Goal: Information Seeking & Learning: Compare options

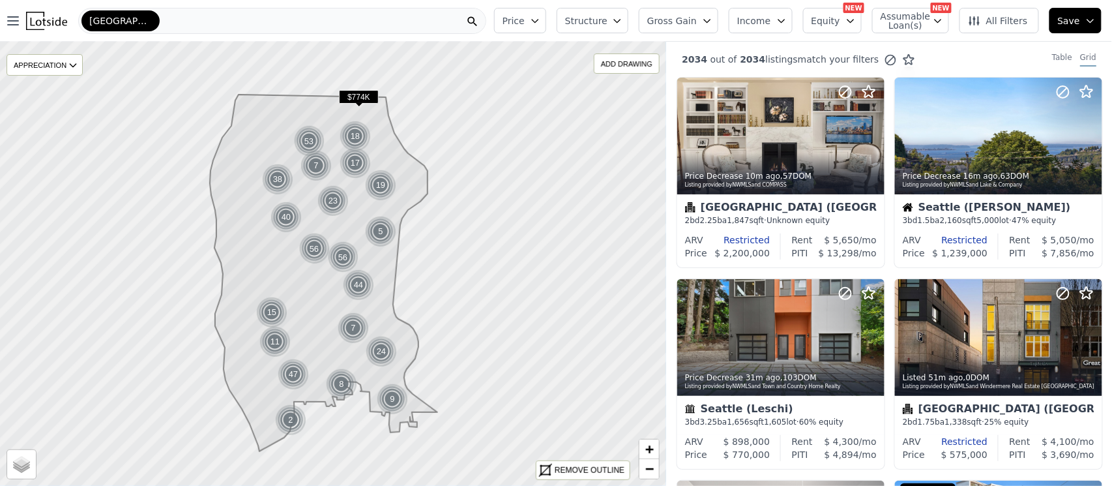
click at [679, 10] on button "Gross Gain" at bounding box center [679, 20] width 80 height 25
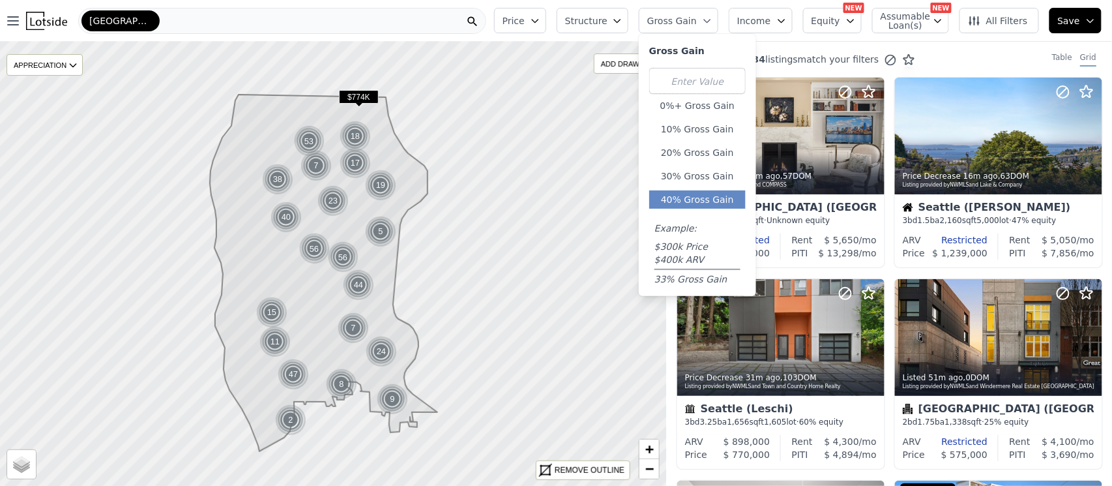
click at [725, 194] on button "40% Gross Gain" at bounding box center [697, 199] width 96 height 18
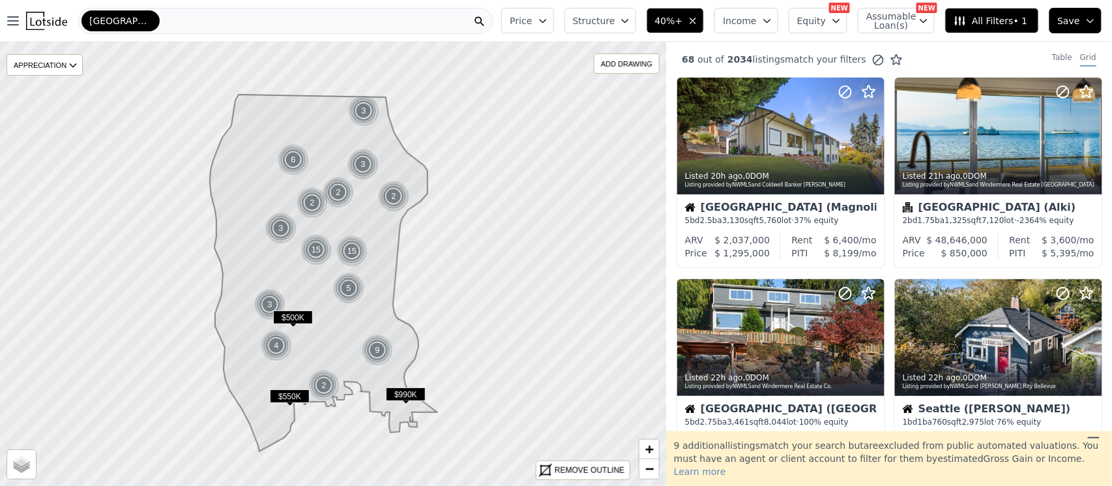
click at [532, 24] on span "Price" at bounding box center [521, 20] width 22 height 13
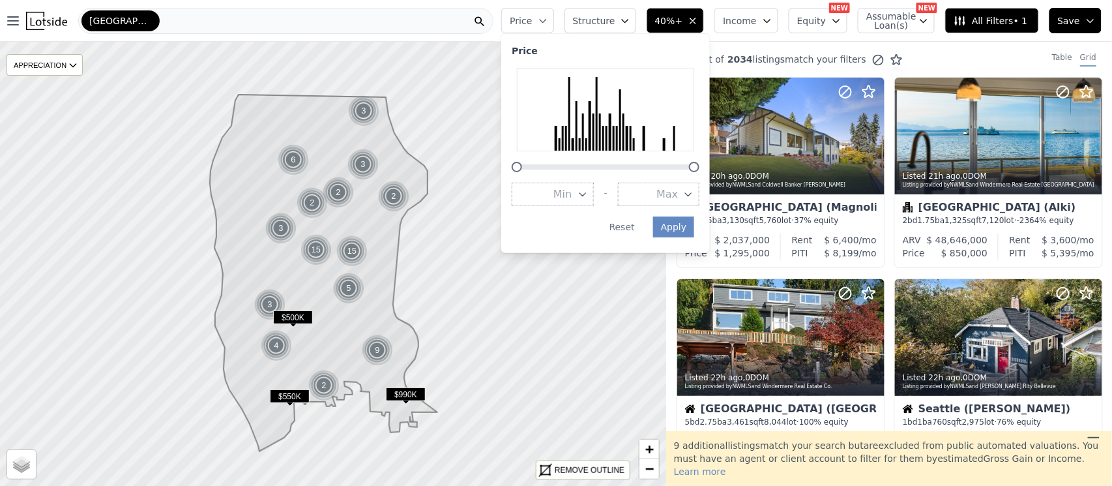
click at [680, 184] on button "Max" at bounding box center [658, 193] width 81 height 23
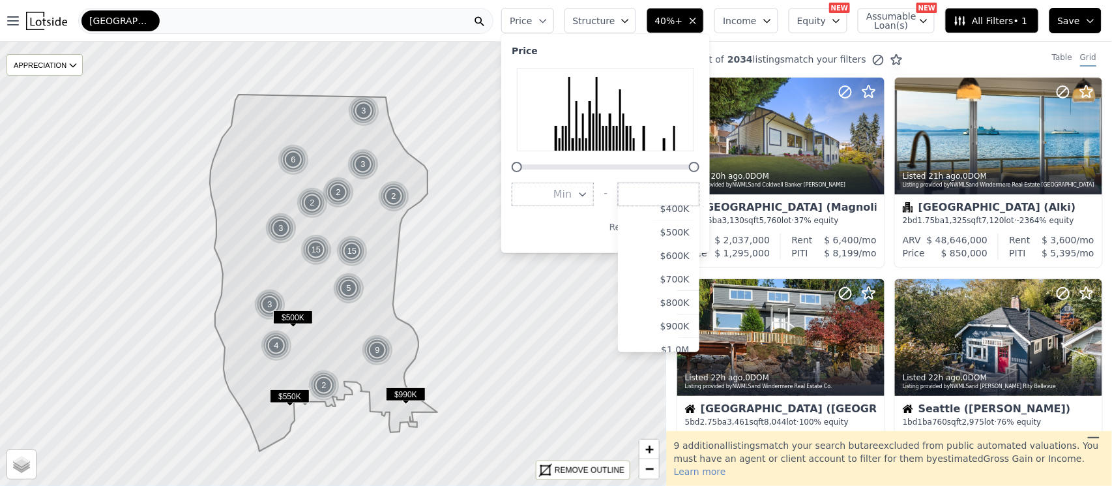
scroll to position [106, 0]
click at [674, 294] on button "$800K" at bounding box center [658, 299] width 81 height 23
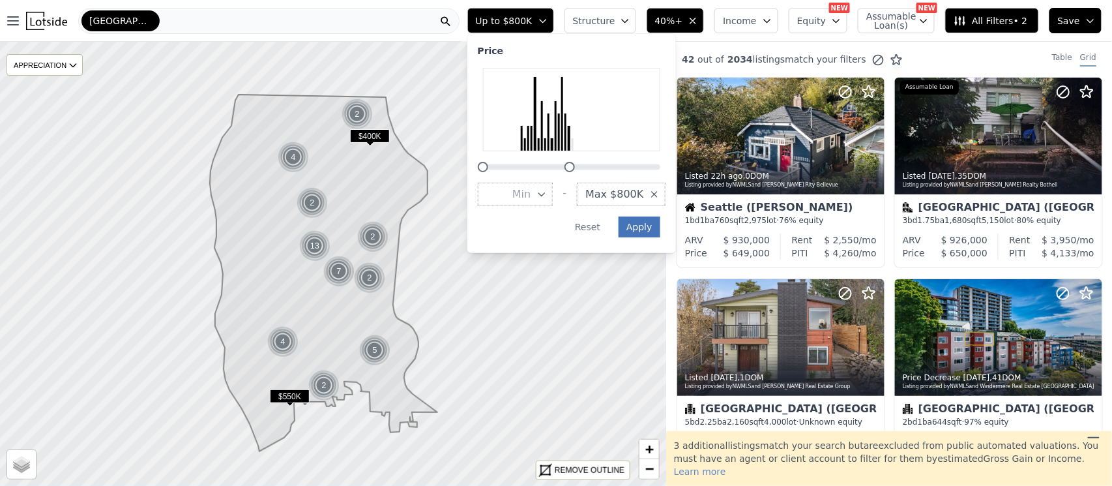
click at [660, 224] on button "Apply" at bounding box center [639, 226] width 42 height 21
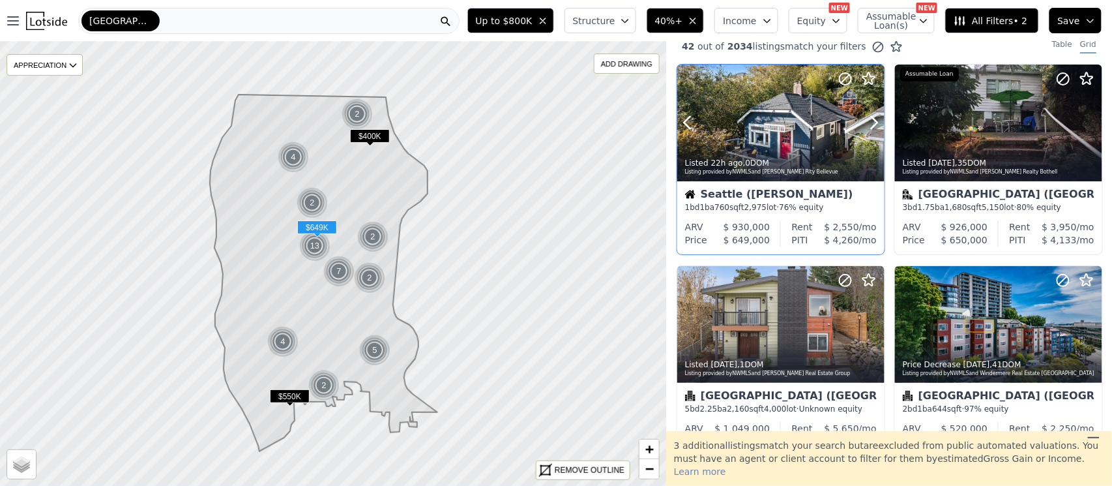
scroll to position [14, 0]
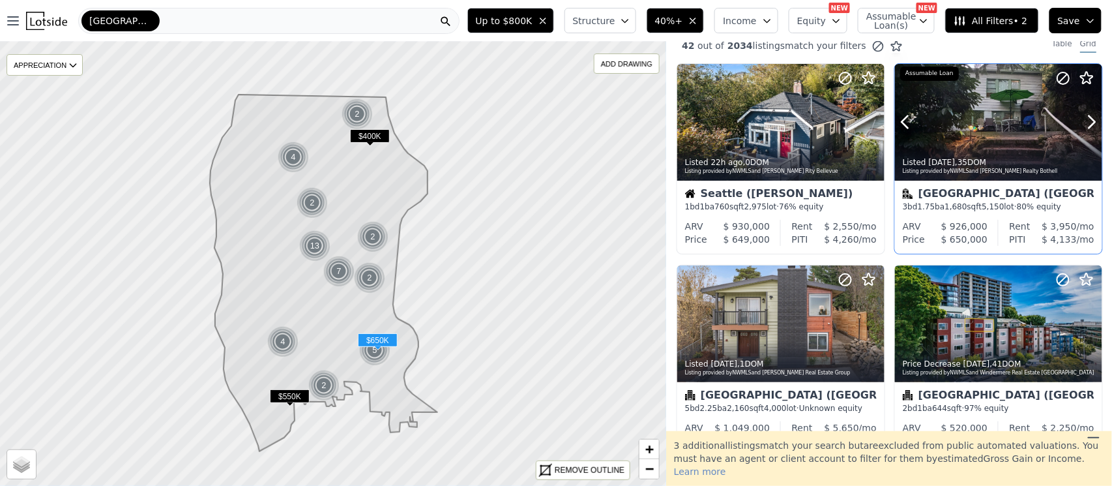
click at [978, 105] on div at bounding box center [998, 122] width 207 height 117
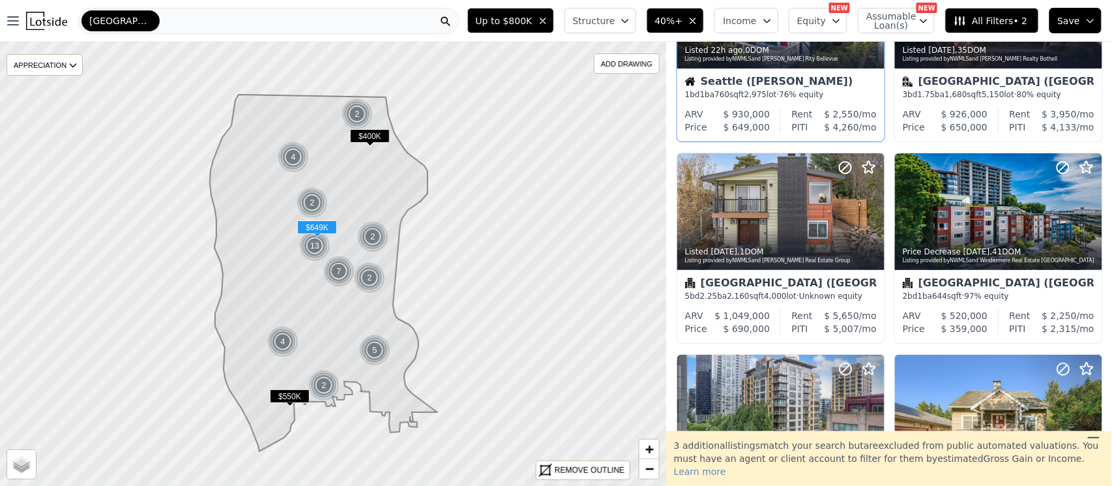
scroll to position [126, 0]
click at [813, 210] on div at bounding box center [842, 193] width 83 height 83
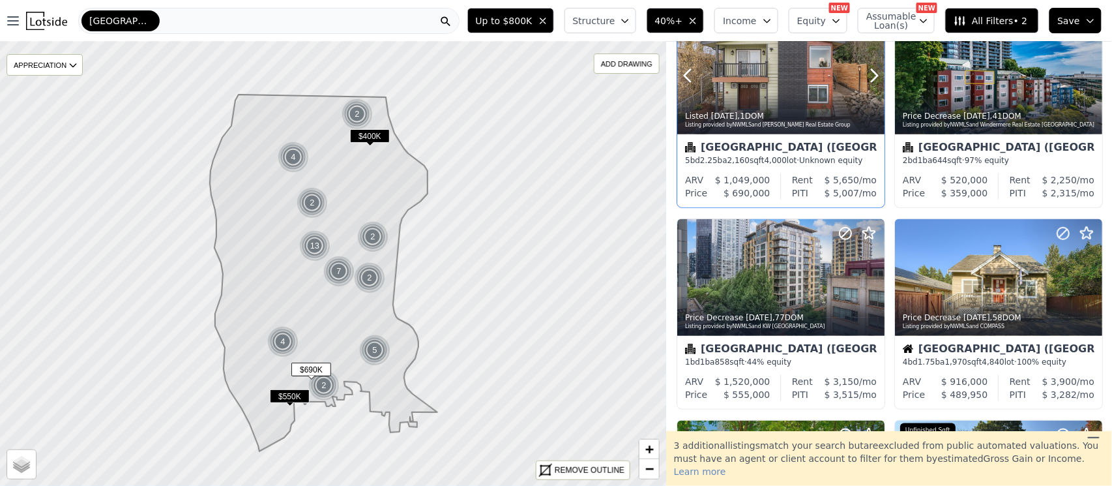
scroll to position [262, 0]
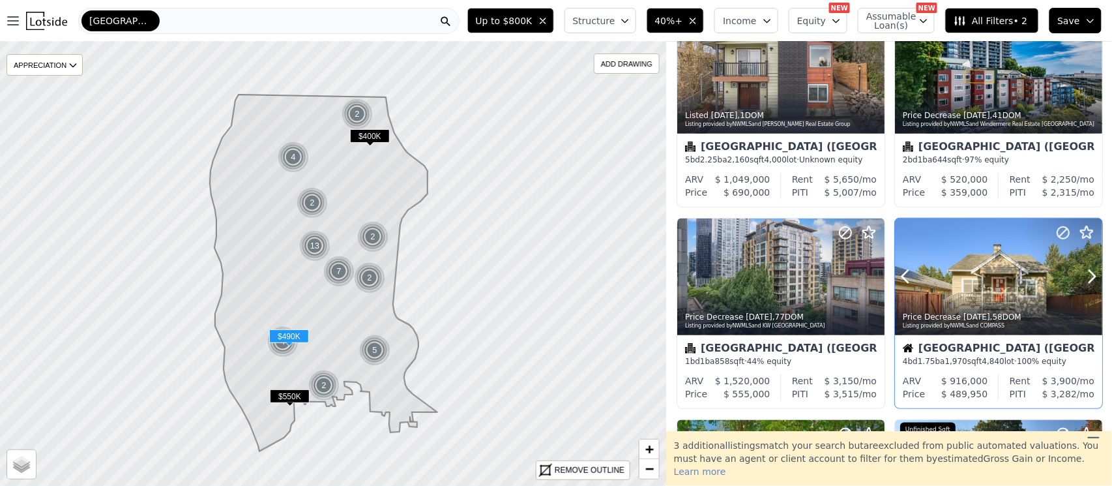
click at [991, 296] on div at bounding box center [998, 304] width 207 height 23
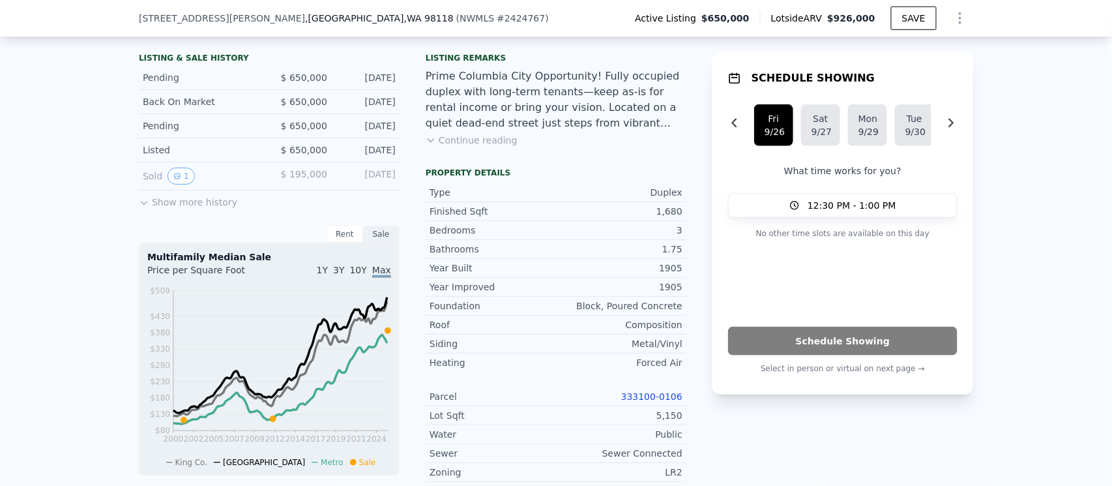
scroll to position [319, 0]
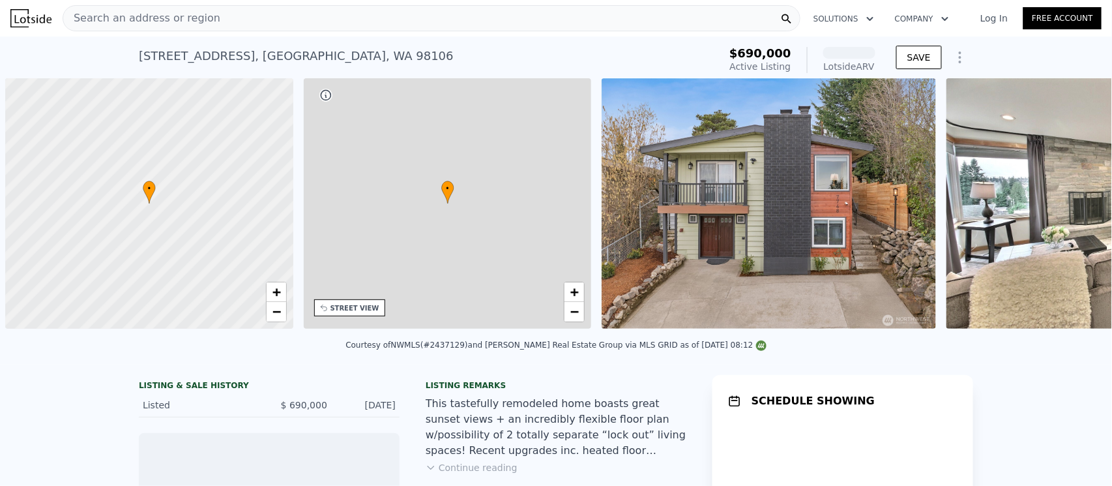
scroll to position [0, 5]
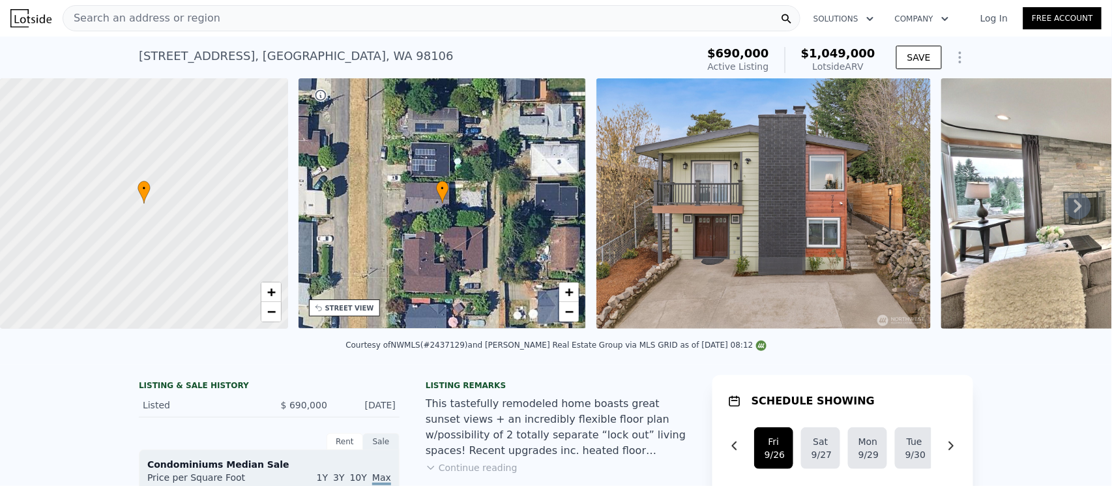
click at [1065, 212] on icon at bounding box center [1078, 206] width 26 height 26
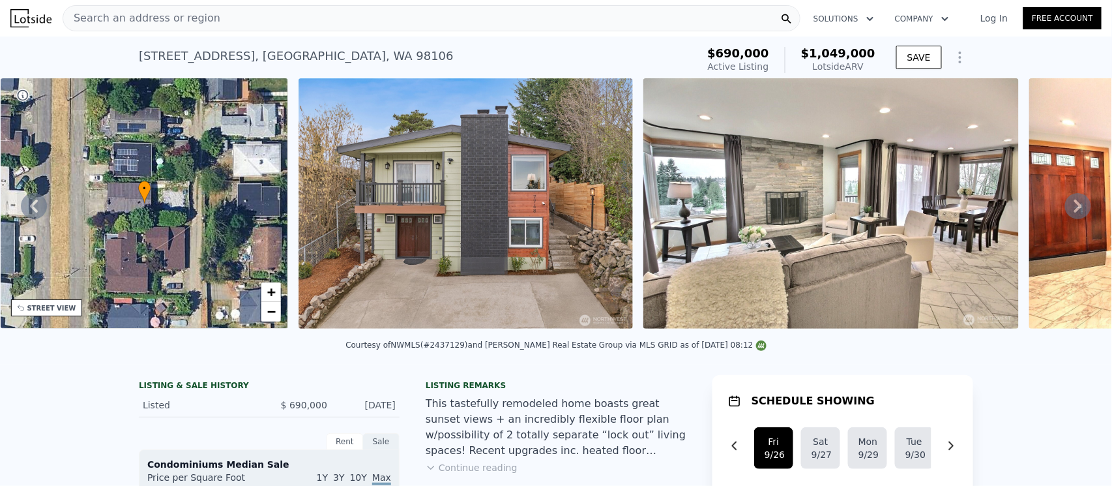
click at [1065, 212] on icon at bounding box center [1078, 206] width 26 height 26
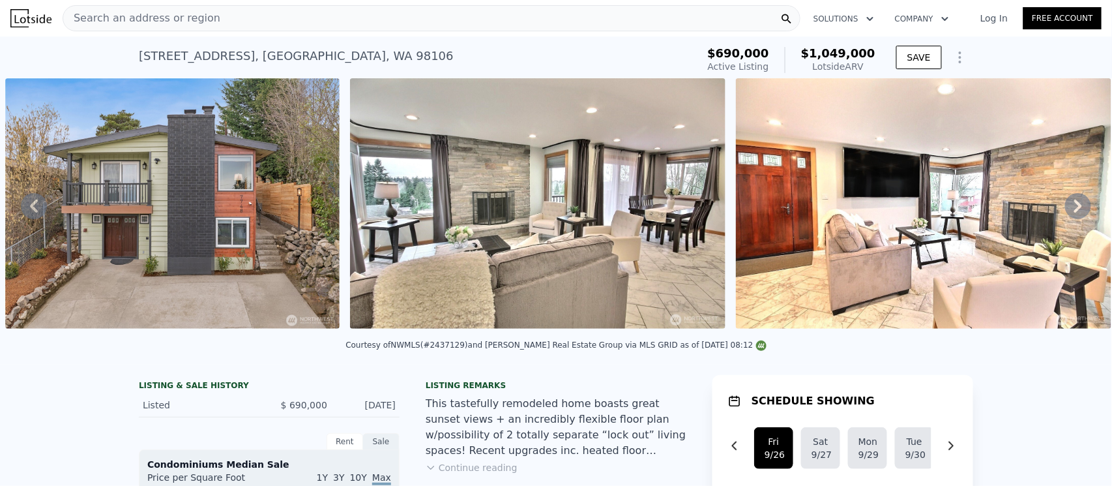
click at [1065, 212] on icon at bounding box center [1078, 206] width 26 height 26
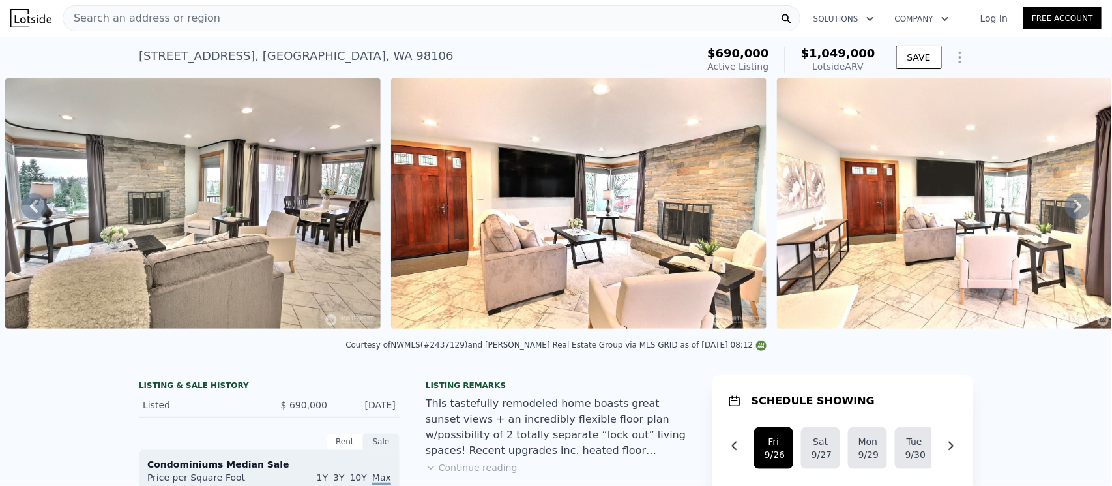
click at [1065, 212] on icon at bounding box center [1078, 206] width 26 height 26
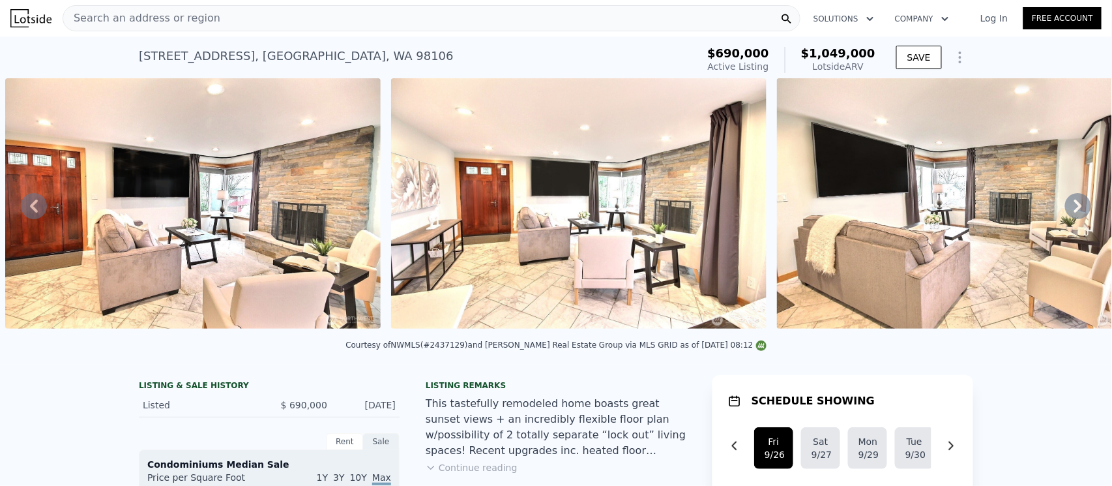
click at [1065, 212] on icon at bounding box center [1078, 206] width 26 height 26
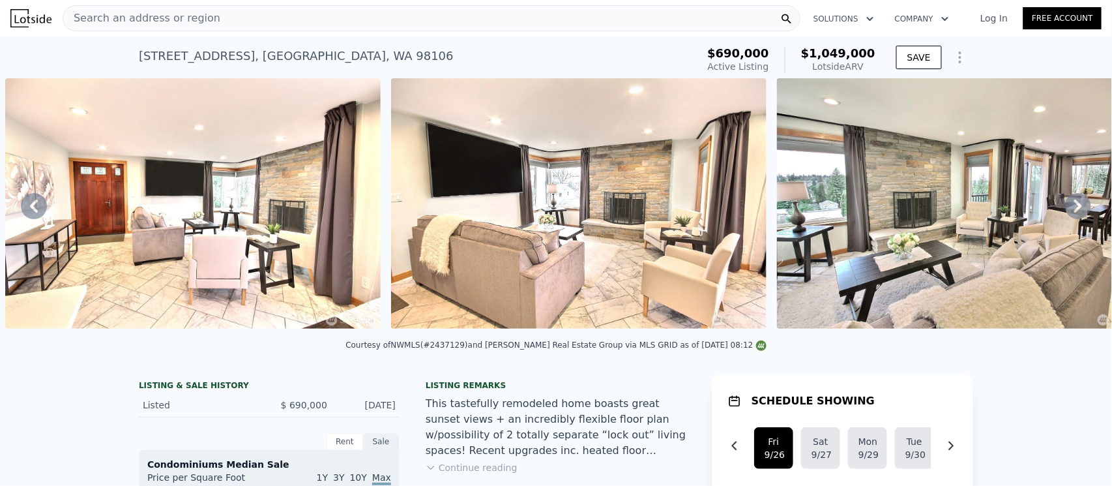
click at [1065, 212] on icon at bounding box center [1078, 206] width 26 height 26
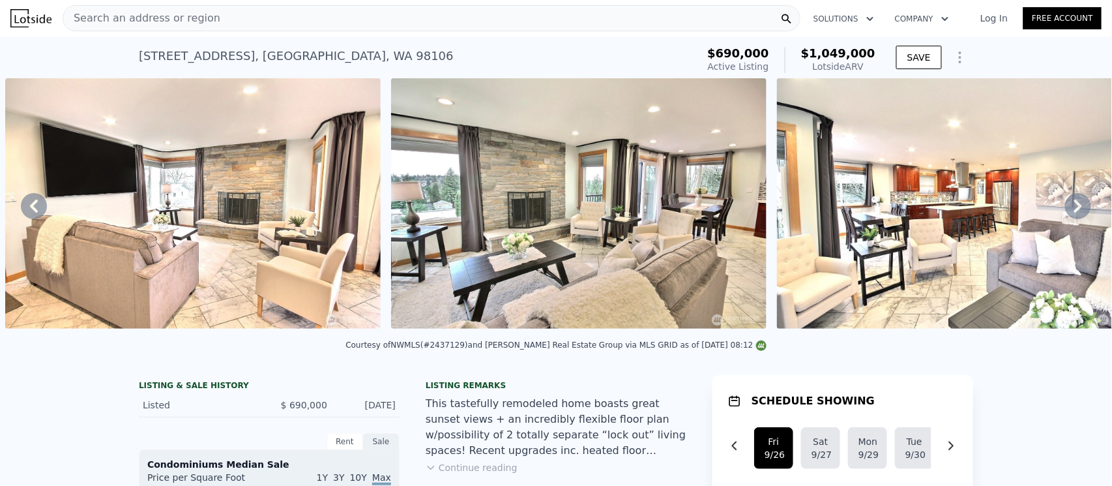
click at [1065, 212] on icon at bounding box center [1078, 206] width 26 height 26
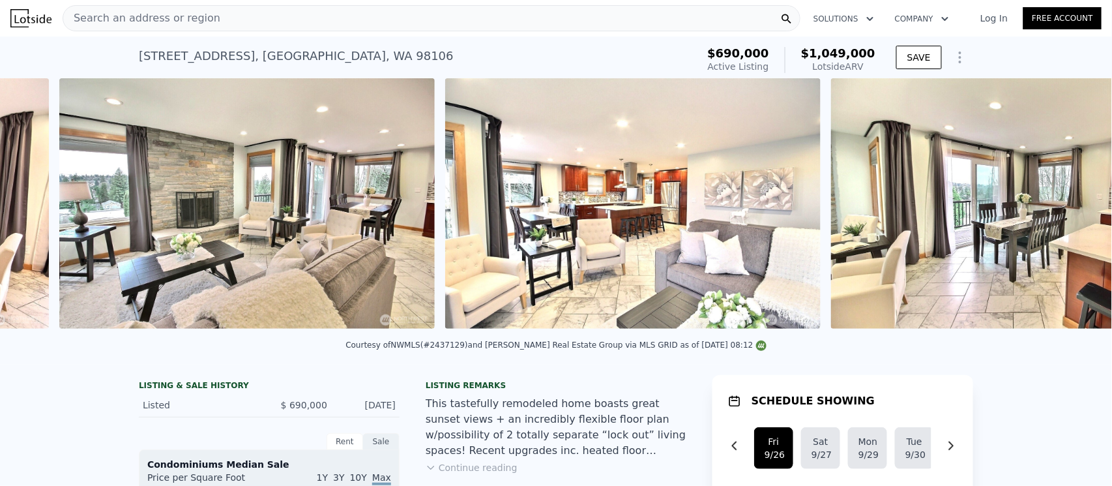
scroll to position [0, 2484]
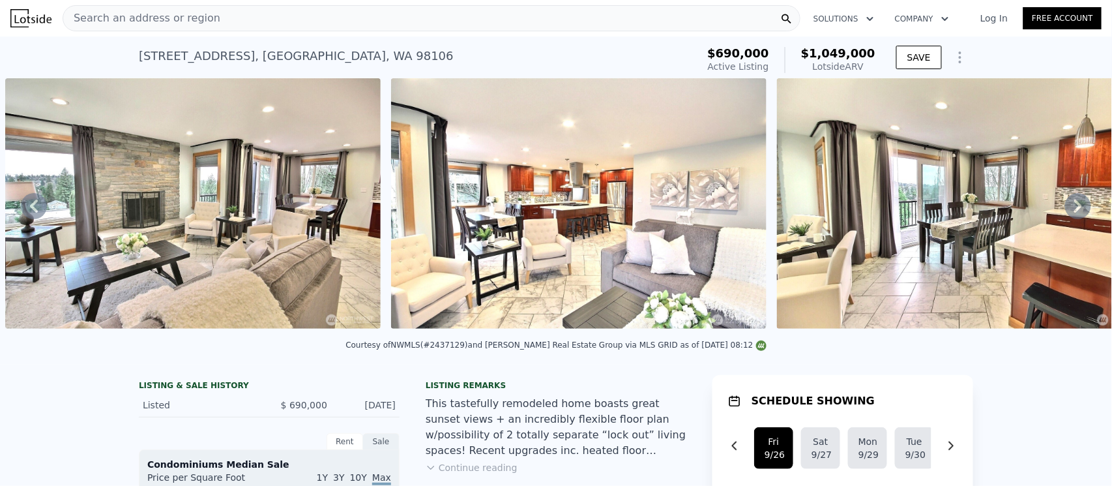
click at [1065, 212] on icon at bounding box center [1078, 206] width 26 height 26
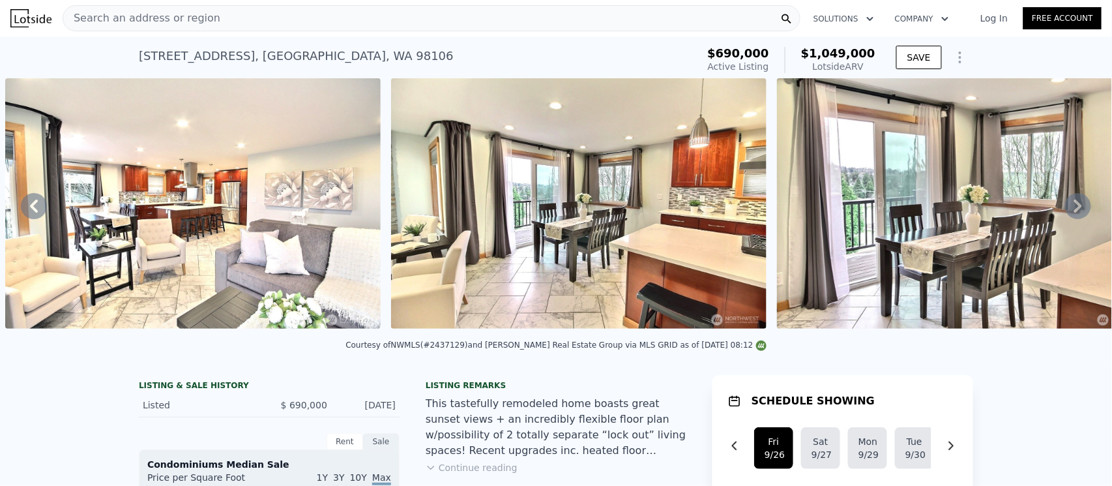
click at [1065, 212] on icon at bounding box center [1078, 206] width 26 height 26
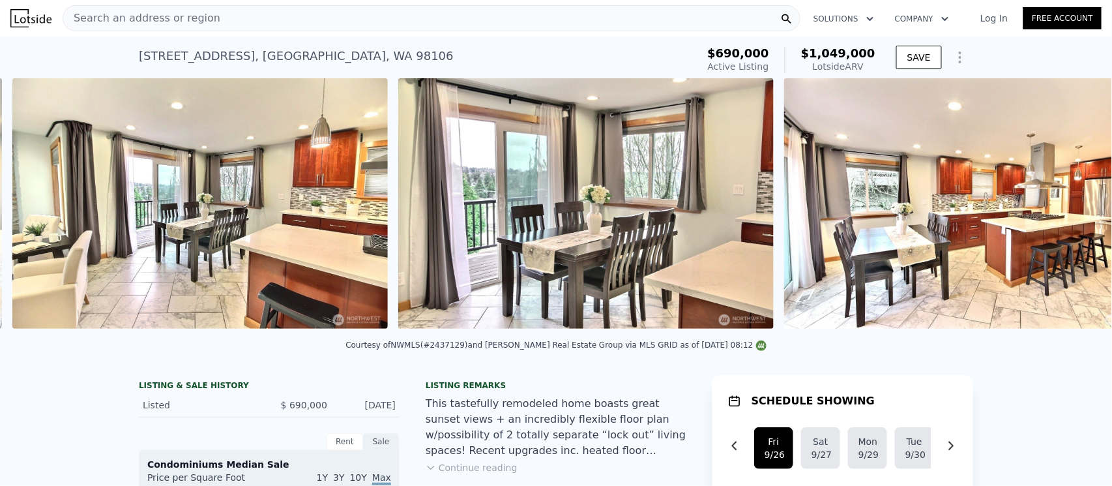
scroll to position [0, 3256]
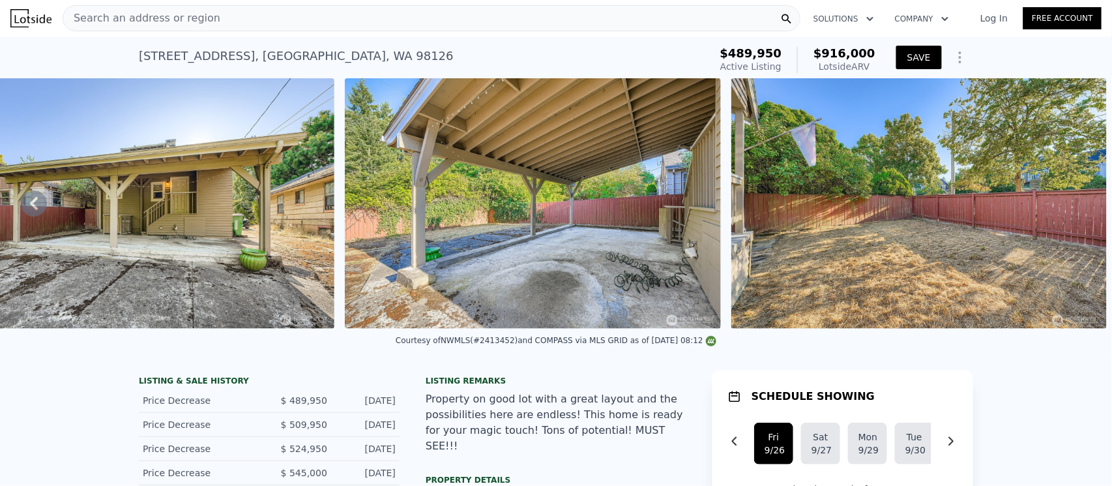
click at [913, 65] on button "SAVE" at bounding box center [919, 57] width 46 height 23
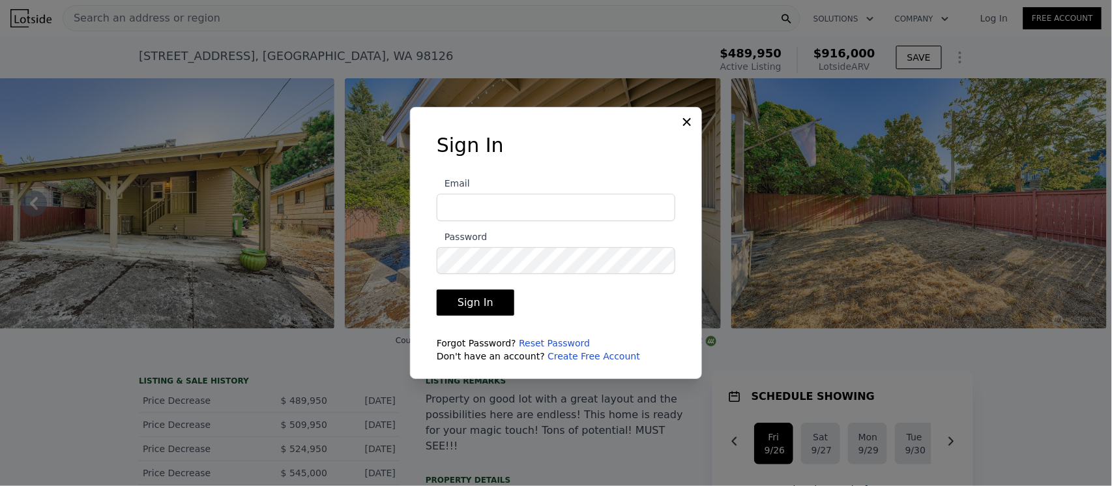
click at [686, 126] on icon at bounding box center [686, 121] width 13 height 13
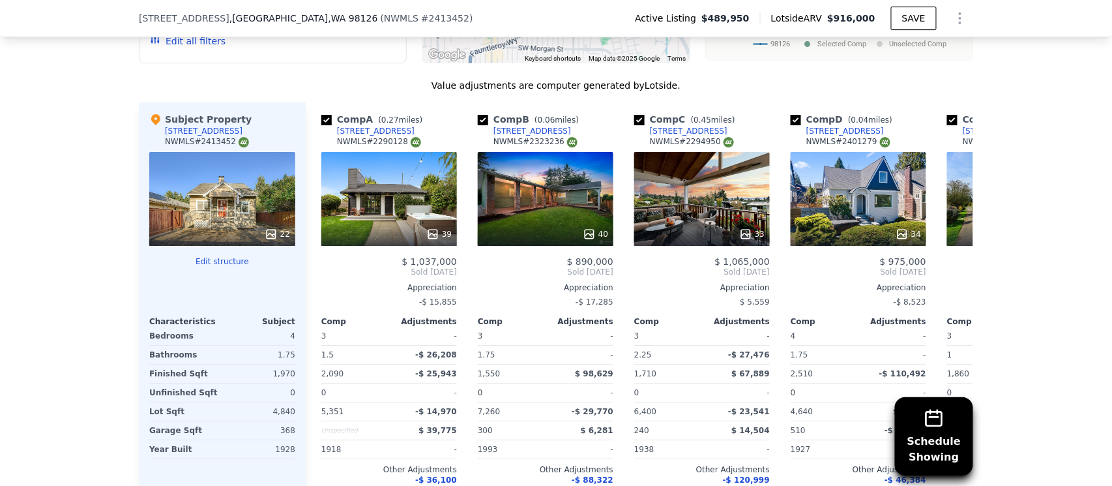
scroll to position [1451, 0]
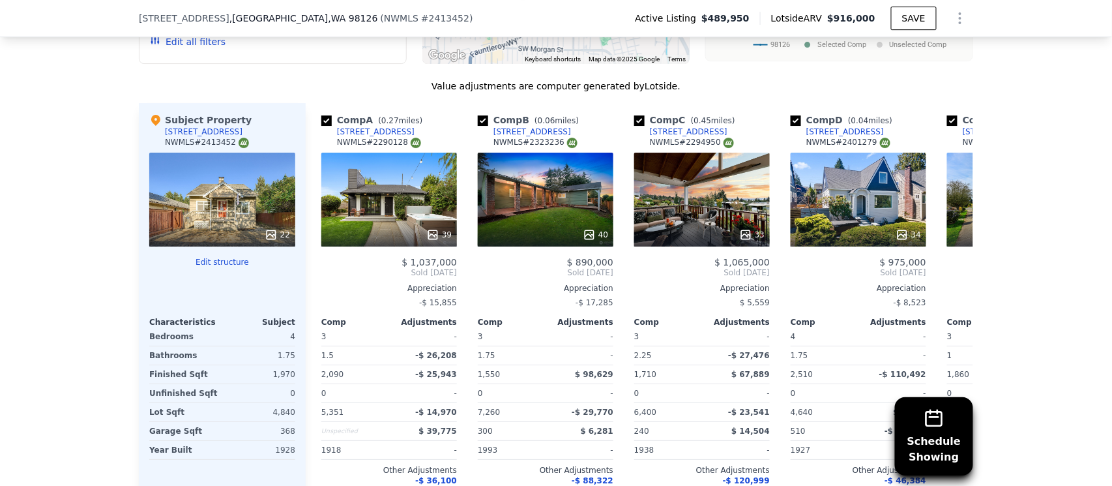
click at [113, 347] on div "Schedule Showing We found 12 sales that match your search Listings provided by …" at bounding box center [556, 171] width 1112 height 747
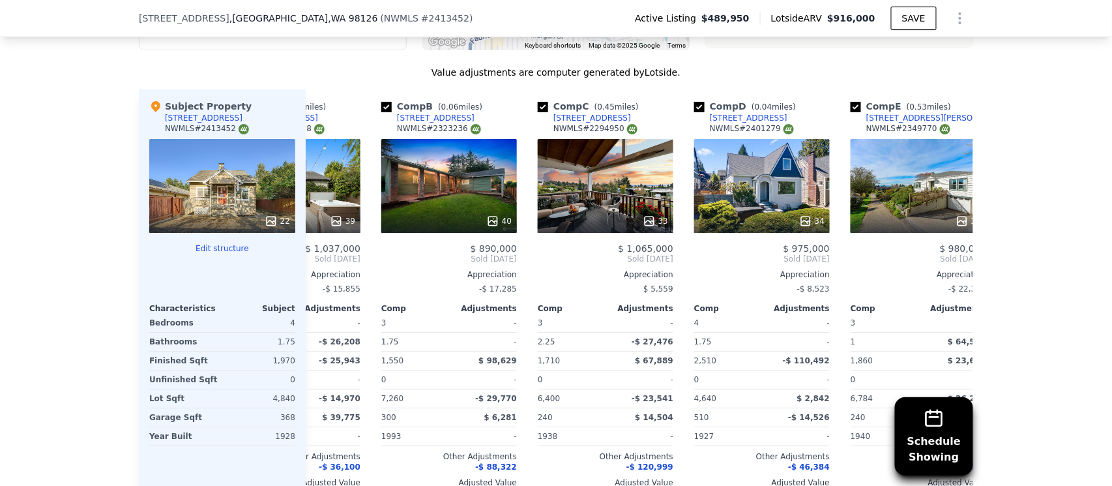
scroll to position [1464, 0]
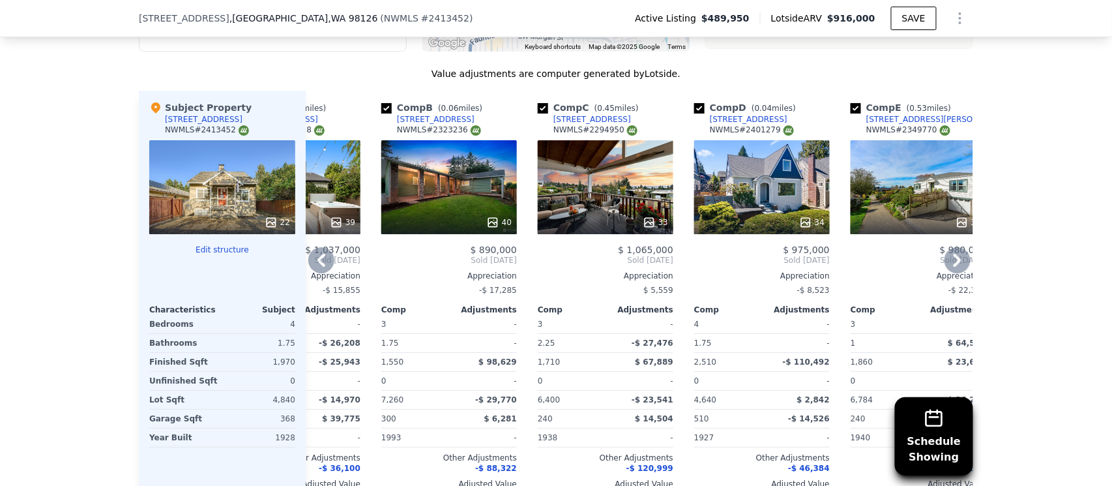
click at [388, 114] on link "[STREET_ADDRESS]" at bounding box center [427, 119] width 93 height 10
click at [381, 105] on input "checkbox" at bounding box center [386, 108] width 10 height 10
checkbox input "false"
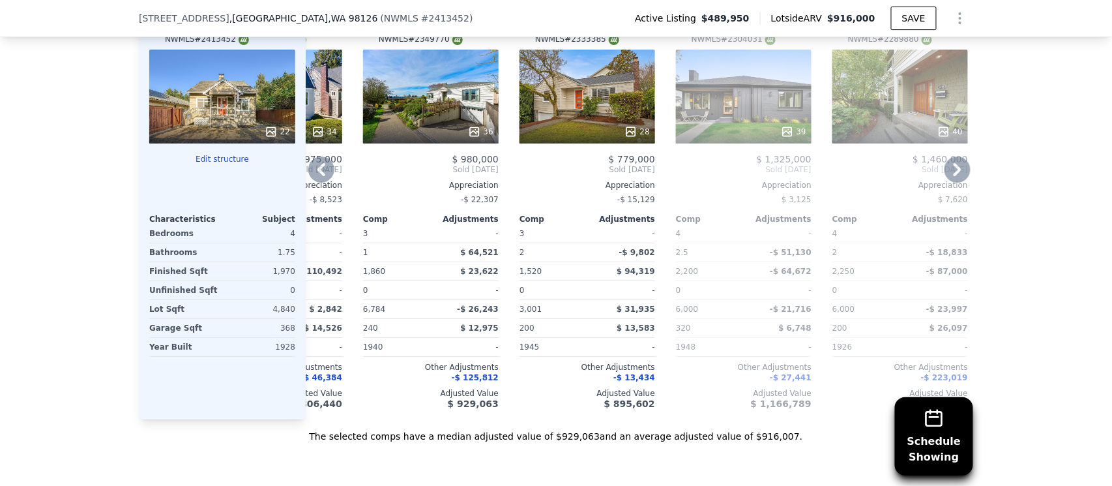
scroll to position [1554, 0]
click at [600, 125] on div "28" at bounding box center [587, 131] width 124 height 13
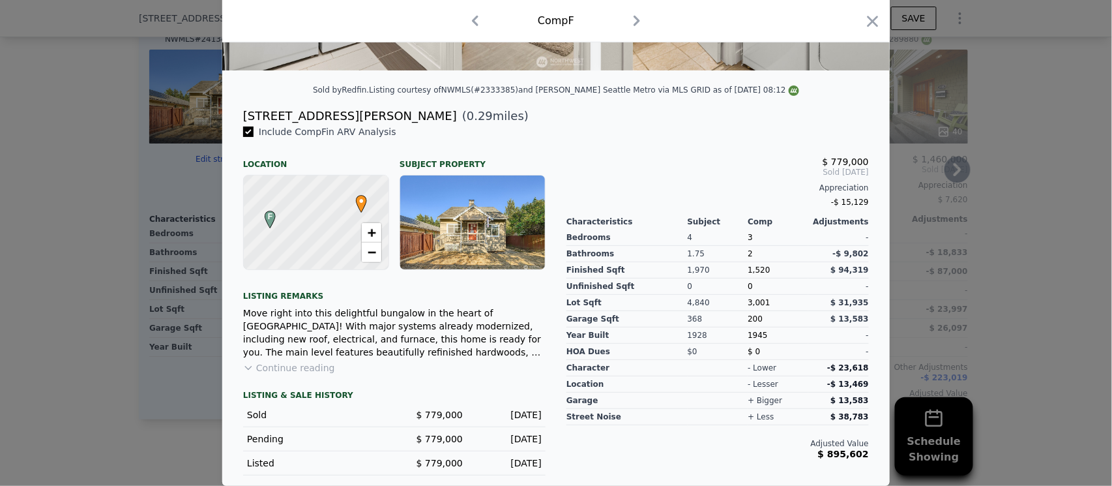
scroll to position [276, 0]
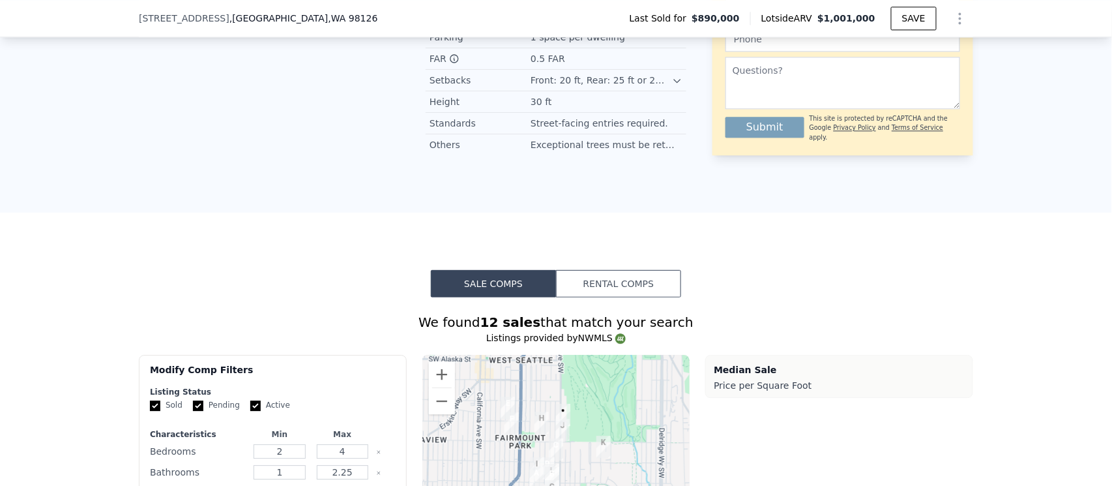
scroll to position [1011, 0]
